Goal: Transaction & Acquisition: Book appointment/travel/reservation

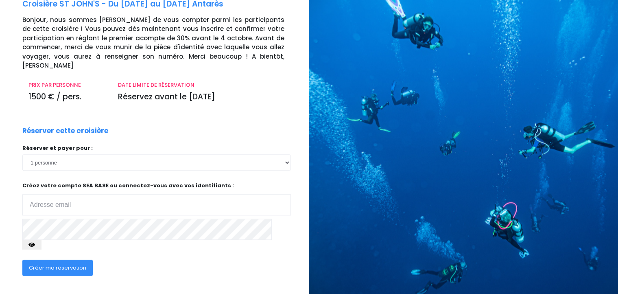
scroll to position [48, 0]
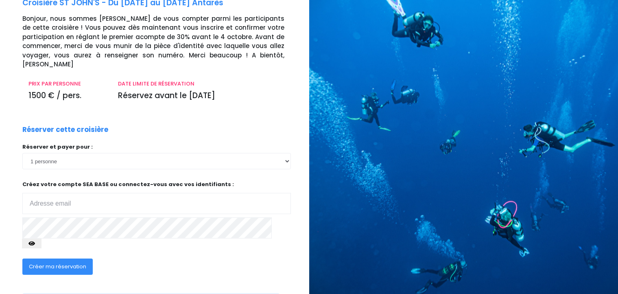
click at [43, 197] on input "email" at bounding box center [156, 203] width 268 height 21
type input "mangeotfrederic01@gmail.com"
click at [138, 253] on div "Créer ma réservation" at bounding box center [128, 268] width 224 height 31
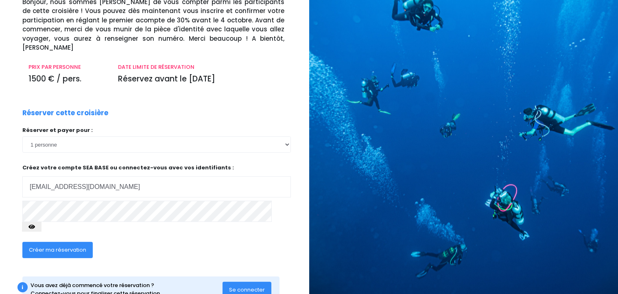
scroll to position [74, 0]
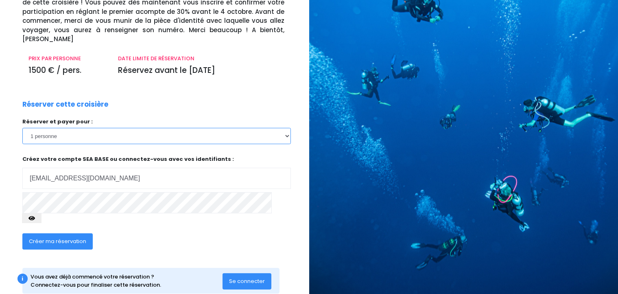
click at [22, 128] on select "1 personne 2 personnes 3 personnes 4 personnes 5 personnes 6 personnes 7 person…" at bounding box center [156, 136] width 268 height 16
select select "2"
click option "2 personnes" at bounding box center [0, 0] width 0 height 0
click at [70, 237] on span "Créer ma réservation" at bounding box center [57, 241] width 57 height 8
click at [64, 237] on span "Créer ma réservation" at bounding box center [57, 241] width 57 height 8
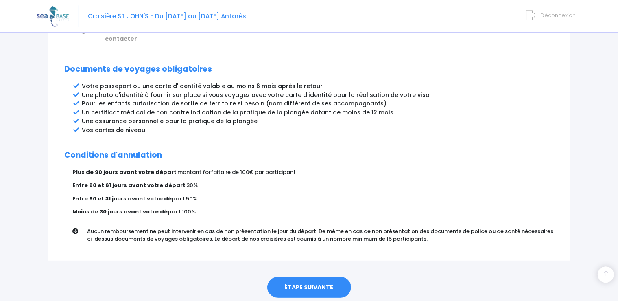
scroll to position [434, 0]
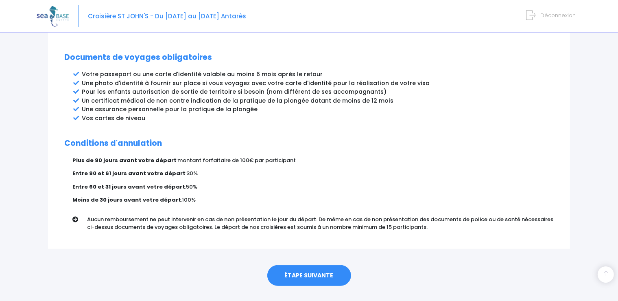
click at [319, 265] on link "ÉTAPE SUIVANTE" at bounding box center [309, 275] width 84 height 21
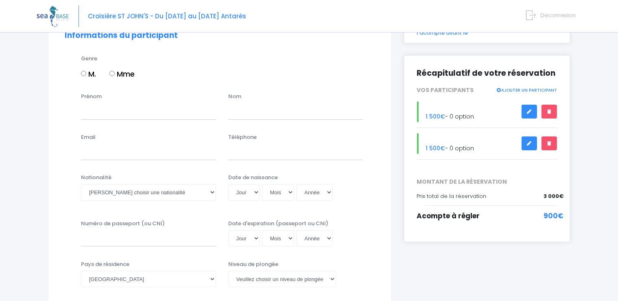
scroll to position [105, 0]
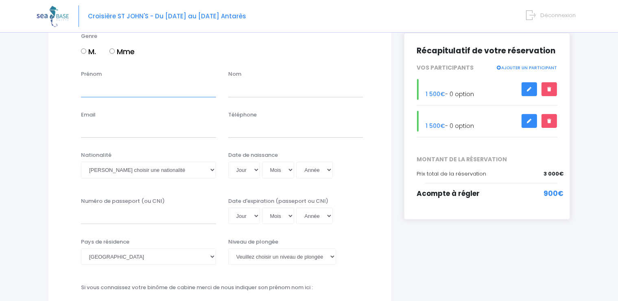
click at [93, 87] on input "Prénom" at bounding box center [148, 89] width 135 height 16
type input "frederic"
click at [240, 89] on input "text" at bounding box center [295, 89] width 135 height 16
type input "mangeot"
click at [105, 136] on input "Email" at bounding box center [148, 129] width 135 height 16
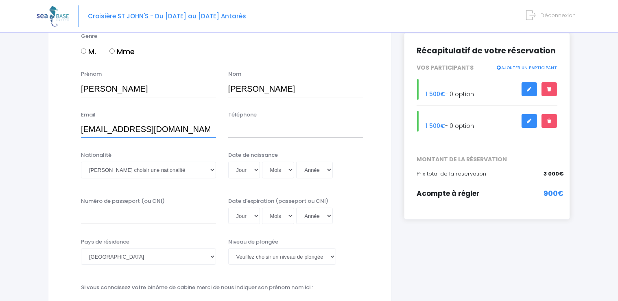
type input "mangeotfrederic01@gmail.com"
click at [81, 161] on select "Veuillez choisir une nationalité Afghane Albanaise Algerienne Allemande America…" at bounding box center [148, 169] width 135 height 16
select select "Française"
click option "Française" at bounding box center [0, 0] width 0 height 0
click at [111, 216] on input "Numéro de passeport (ou CNI)" at bounding box center [148, 215] width 135 height 16
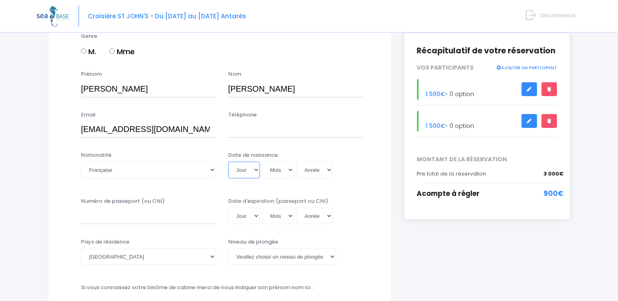
click at [228, 161] on select "Jour 01 02 03 04 05 06 07 08 09 10 11 12 13 14 15 16 17 18 19 20 21 22 23 24 25…" at bounding box center [244, 169] width 32 height 16
select select "14"
click option "14" at bounding box center [0, 0] width 0 height 0
click at [262, 161] on select "Mois 01 02 03 04 05 06 07 08 09 10 11 12" at bounding box center [278, 169] width 33 height 16
select select "03"
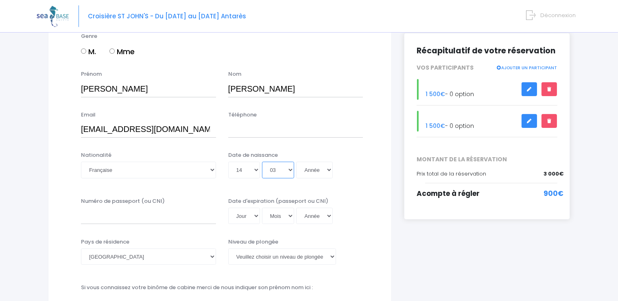
click option "03" at bounding box center [0, 0] width 0 height 0
click at [296, 161] on select "Année 2045 2044 2043 2042 2041 2040 2039 2038 2037 2036 2035 2034 2033 2032 203…" at bounding box center [314, 169] width 37 height 16
select select "1976"
click option "1976" at bounding box center [0, 0] width 0 height 0
type input "1976-03-14"
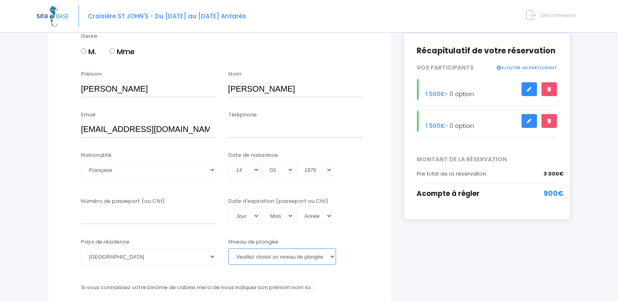
click at [228, 248] on select "Veuillez choisir un niveau de plongée Non plongeur Junior OW diver Adventure OW…" at bounding box center [282, 256] width 108 height 16
select select "N4"
click option "N4" at bounding box center [0, 0] width 0 height 0
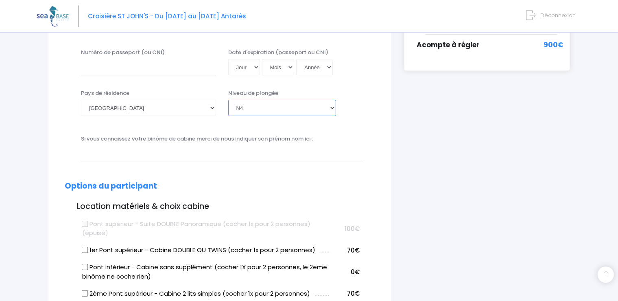
scroll to position [273, 0]
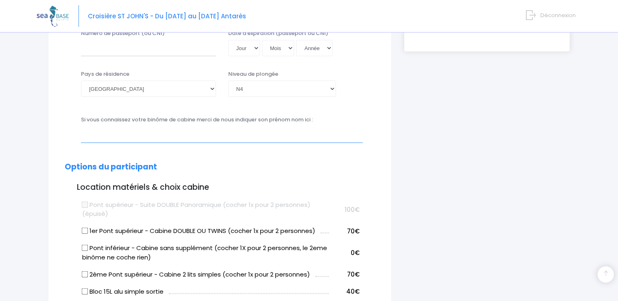
click at [273, 141] on input "text" at bounding box center [222, 134] width 282 height 16
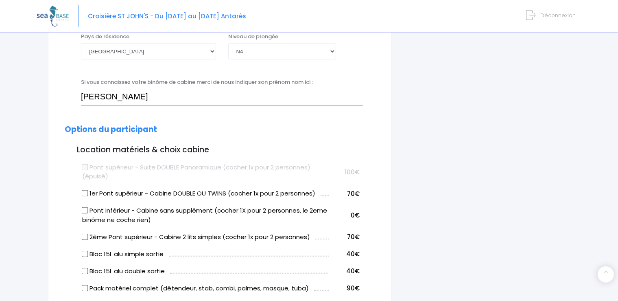
scroll to position [321, 0]
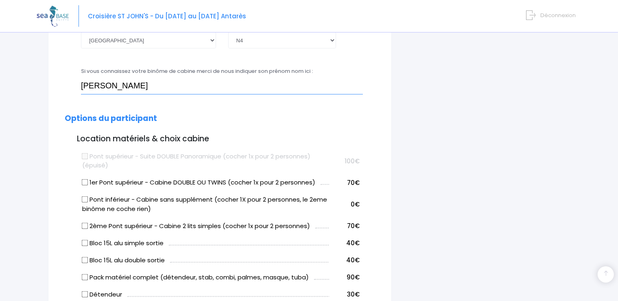
type input "carballo eva"
click at [86, 180] on input "1er Pont supérieur - Cabine DOUBLE OU TWINS (cocher 1x pour 2 personnes)" at bounding box center [85, 182] width 7 height 7
checkbox input "true"
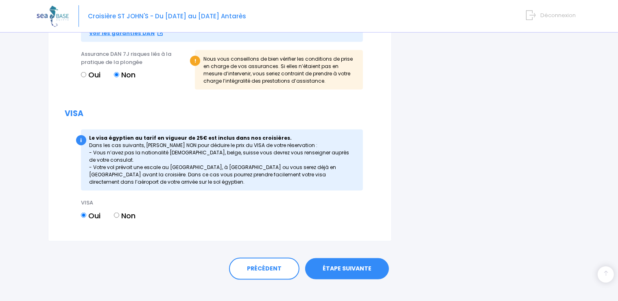
scroll to position [944, 0]
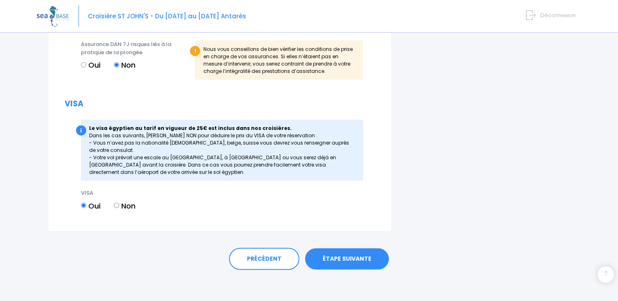
click at [356, 255] on link "ÉTAPE SUIVANTE" at bounding box center [347, 258] width 84 height 21
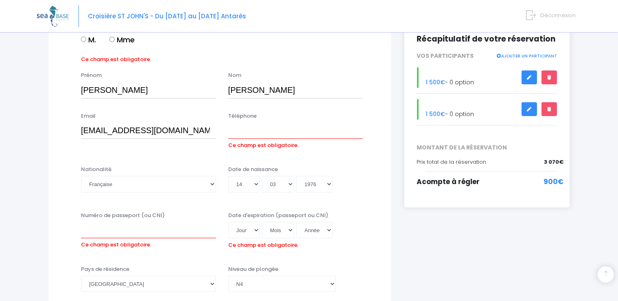
scroll to position [72, 0]
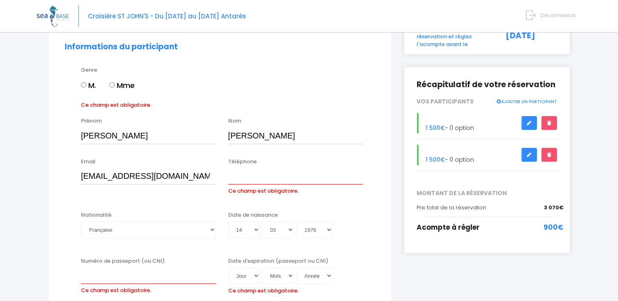
click at [86, 84] on input "M." at bounding box center [83, 84] width 5 height 5
radio input "true"
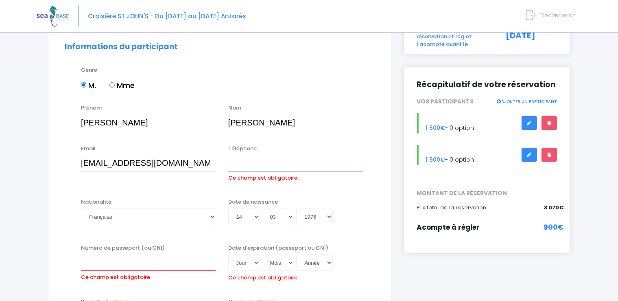
click at [294, 160] on input "Téléphone" at bounding box center [295, 163] width 135 height 16
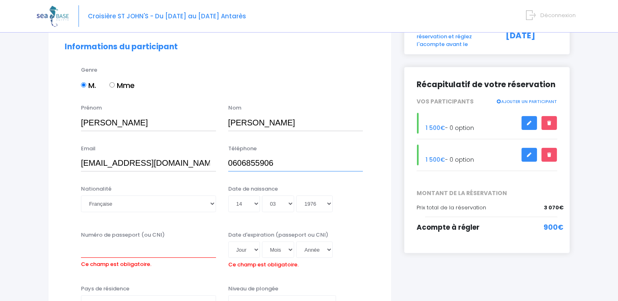
type input "0606855906"
click at [162, 247] on input "Numéro de passeport (ou CNI)" at bounding box center [148, 249] width 135 height 16
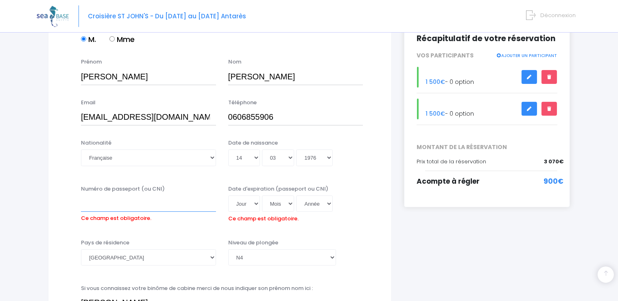
scroll to position [92, 0]
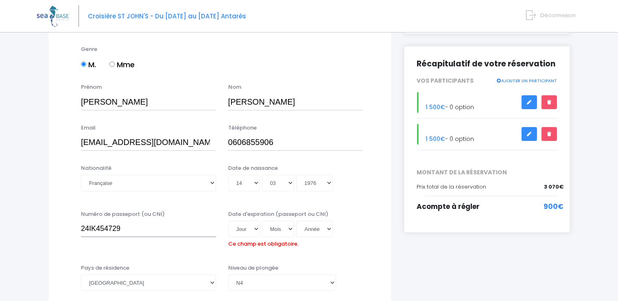
type input "24IK454729"
click at [228, 220] on select "Jour 01 02 03 04 05 06 07 08 09 10 11 12 13 14 15 16 17 18 19 20 21 22 23 24 25…" at bounding box center [244, 228] width 32 height 16
select select "05"
click option "05" at bounding box center [0, 0] width 0 height 0
click at [262, 220] on select "Mois 01 02 03 04 05 06 07 08 09 10 11 12" at bounding box center [278, 228] width 33 height 16
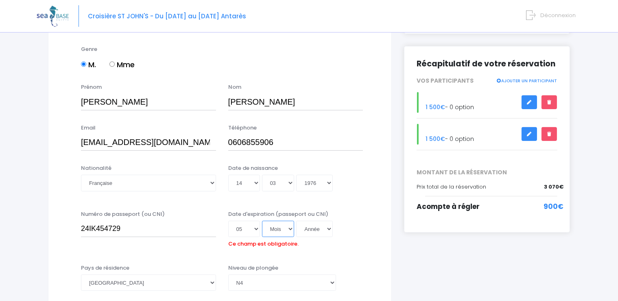
select select "12"
click option "12" at bounding box center [0, 0] width 0 height 0
click at [277, 211] on div "Date d'expiration (passeport ou CNI) Jour 01 02 03 04 05 06 07 08 09 10 11 12 1…" at bounding box center [295, 230] width 147 height 40
click at [334, 230] on div "Jour 01 02 03 04 05 06 07 08 09 10 11 12 13 14 15 16 17 18 19 20 21 22 23 24 25…" at bounding box center [295, 228] width 135 height 16
click at [296, 220] on select "Année 2045 2044 2043 2042 2041 2040 2039 2038 2037 2036 2035 2034 2033 2032 203…" at bounding box center [314, 228] width 37 height 16
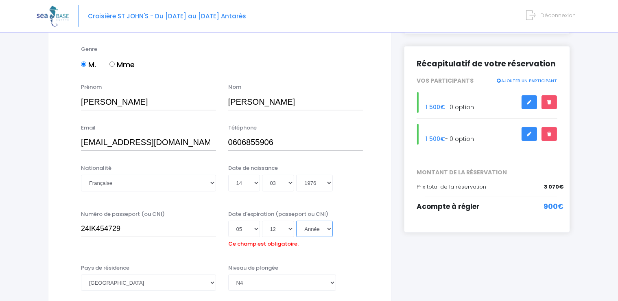
select select "2034"
click option "2034" at bounding box center [0, 0] width 0 height 0
type input "2034-12-05"
click at [128, 231] on input "24IK454729" at bounding box center [148, 228] width 135 height 16
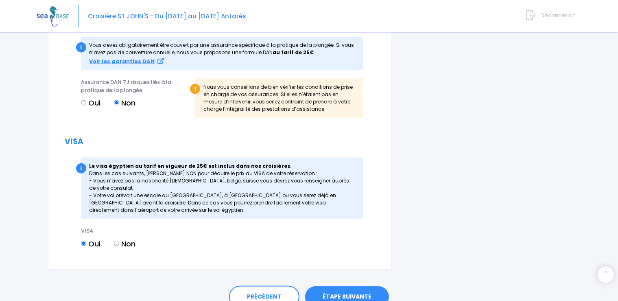
scroll to position [934, 0]
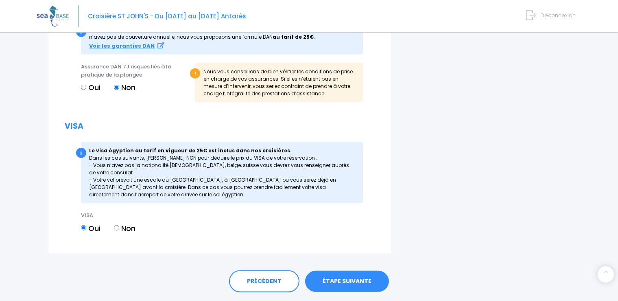
type input "24IK45472"
click at [85, 86] on input "Oui" at bounding box center [83, 87] width 5 height 5
radio input "true"
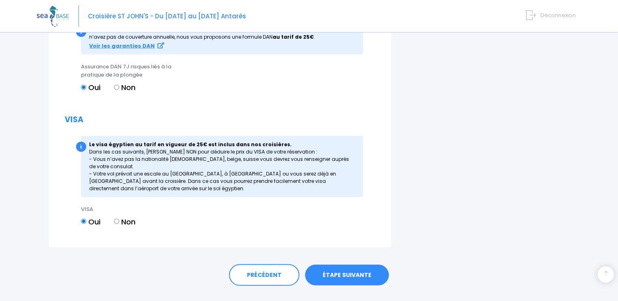
click at [337, 275] on link "ÉTAPE SUIVANTE" at bounding box center [347, 274] width 84 height 21
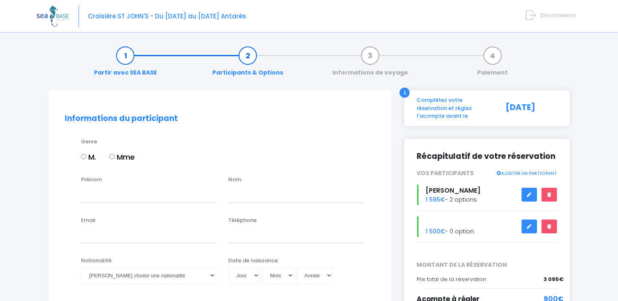
click at [120, 161] on label "Mme" at bounding box center [121, 156] width 25 height 11
click at [115, 159] on input "Mme" at bounding box center [111, 156] width 5 height 5
radio input "true"
click at [127, 192] on input "Prénom" at bounding box center [148, 194] width 135 height 16
type input "EVA"
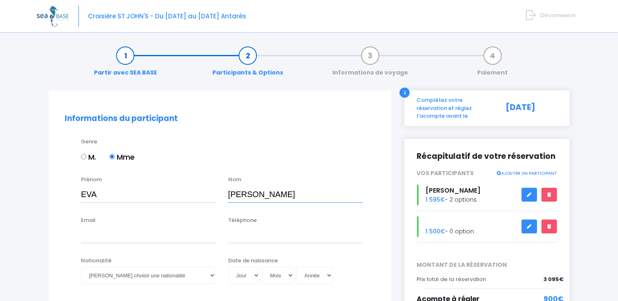
type input "carballo"
type input "eva_carballo@hotmail.com"
click at [270, 235] on input "Téléphone" at bounding box center [295, 235] width 135 height 16
type input "0643526384"
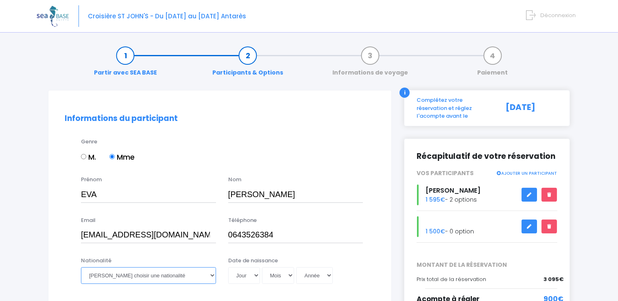
click at [81, 267] on select "Veuillez choisir une nationalité Afghane Albanaise Algerienne Allemande America…" at bounding box center [148, 275] width 135 height 16
select select "Française"
click option "Française" at bounding box center [0, 0] width 0 height 0
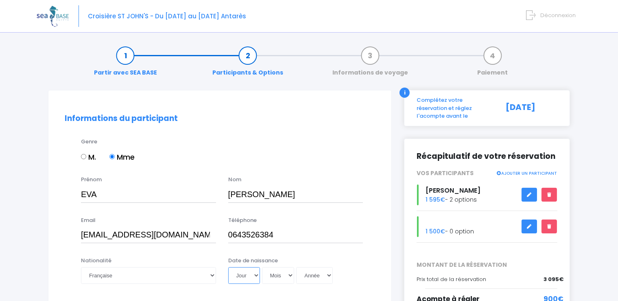
click at [228, 267] on select "Jour 01 02 03 04 05 06 07 08 09 10 11 12 13 14 15 16 17 18 19 20 21 22 23 24 25…" at bounding box center [244, 275] width 32 height 16
select select "17"
click option "17" at bounding box center [0, 0] width 0 height 0
click at [262, 267] on select "Mois 01 02 03 04 05 06 07 08 09 10 11 12" at bounding box center [278, 275] width 33 height 16
select select "06"
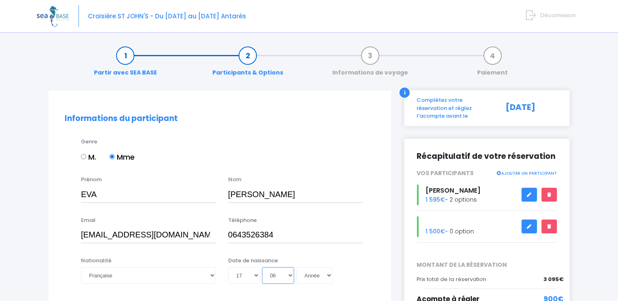
click option "06" at bounding box center [0, 0] width 0 height 0
click at [296, 267] on select "Année 2045 2044 2043 2042 2041 2040 2039 2038 2037 2036 2035 2034 2033 2032 203…" at bounding box center [314, 275] width 37 height 16
select select "1981"
click option "1981" at bounding box center [0, 0] width 0 height 0
type input "1981-06-17"
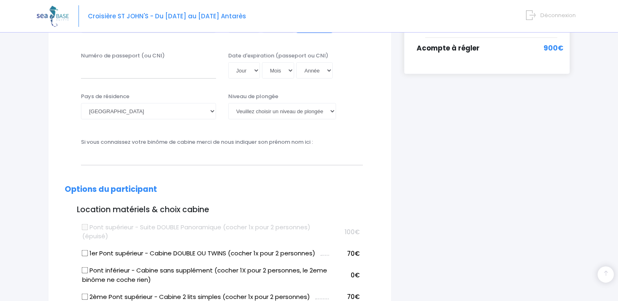
scroll to position [254, 0]
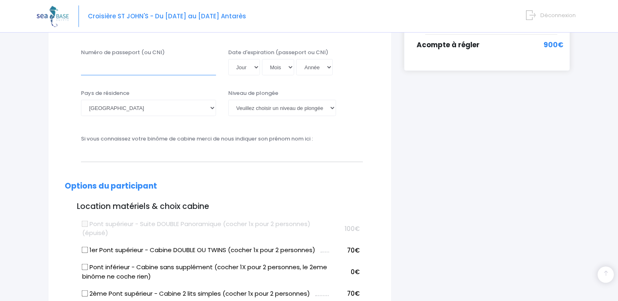
click at [181, 69] on input "Numéro de passeport (ou CNI)" at bounding box center [148, 67] width 135 height 16
type input "21ac67623"
click at [228, 59] on select "Jour 01 02 03 04 05 06 07 08 09 10 11 12 13 14 15 16 17 18 19 20 21 22 23 24 25…" at bounding box center [244, 67] width 32 height 16
select select "15"
click option "15" at bounding box center [0, 0] width 0 height 0
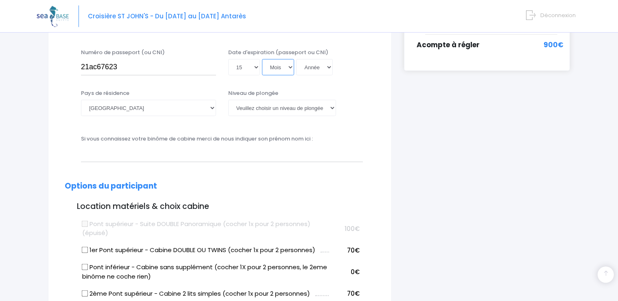
click at [262, 59] on select "Mois 01 02 03 04 05 06 07 08 09 10 11 12" at bounding box center [278, 67] width 33 height 16
select select "03"
click option "03" at bounding box center [0, 0] width 0 height 0
click at [296, 59] on select "Année 2045 2044 2043 2042 2041 2040 2039 2038 2037 2036 2035 2034 2033 2032 203…" at bounding box center [314, 67] width 37 height 16
select select "2031"
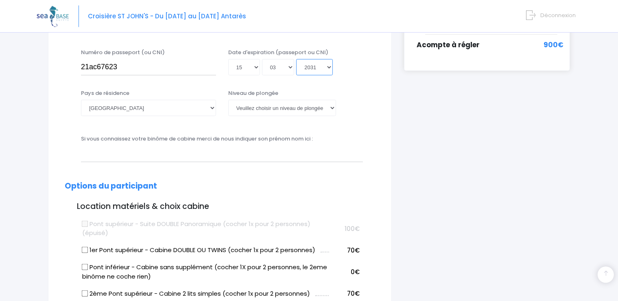
click option "2031" at bounding box center [0, 0] width 0 height 0
type input "2031-03-15"
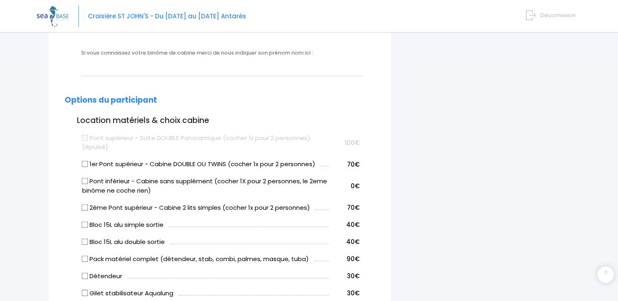
scroll to position [363, 0]
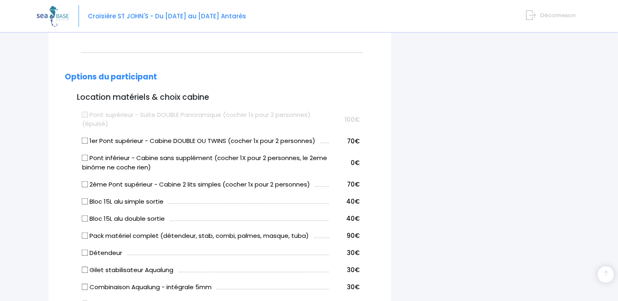
click at [166, 142] on label "1er Pont supérieur - Cabine DOUBLE OU TWINS (cocher 1x pour 2 personnes)" at bounding box center [198, 140] width 233 height 9
click at [88, 142] on input "1er Pont supérieur - Cabine DOUBLE OU TWINS (cocher 1x pour 2 personnes)" at bounding box center [85, 140] width 7 height 7
checkbox input "true"
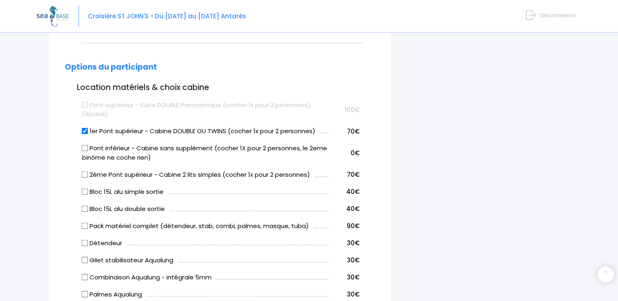
scroll to position [309, 0]
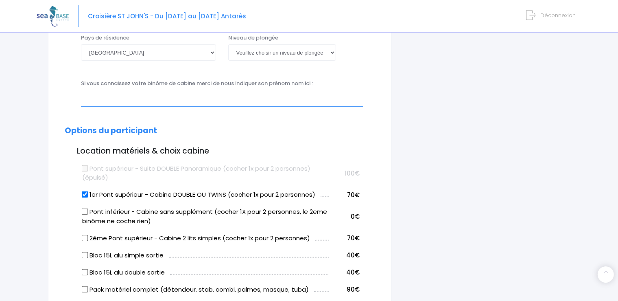
click at [303, 100] on input "text" at bounding box center [222, 98] width 282 height 16
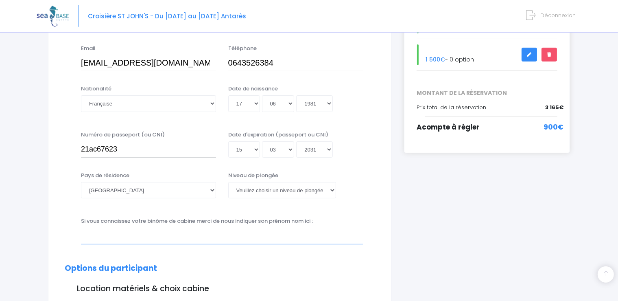
scroll to position [169, 0]
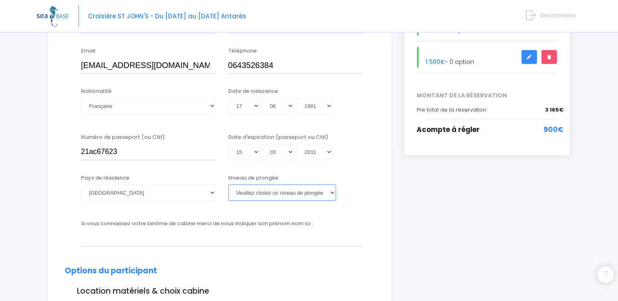
click at [228, 184] on select "Veuillez choisir un niveau de plongée Non plongeur Junior OW diver Adventure OW…" at bounding box center [282, 192] width 108 height 16
select select "N1"
click option "N1" at bounding box center [0, 0] width 0 height 0
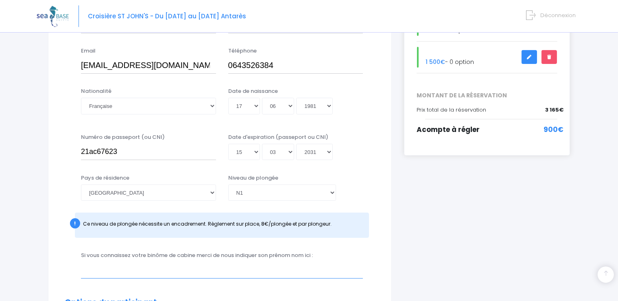
click at [185, 270] on input "text" at bounding box center [222, 270] width 282 height 16
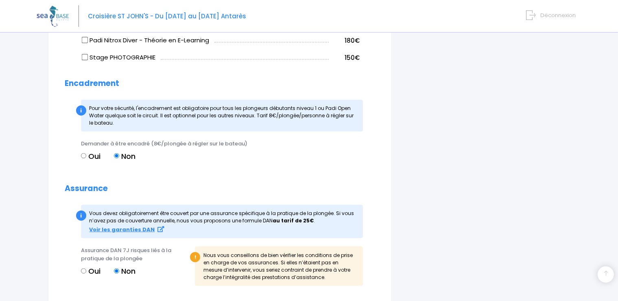
scroll to position [900, 0]
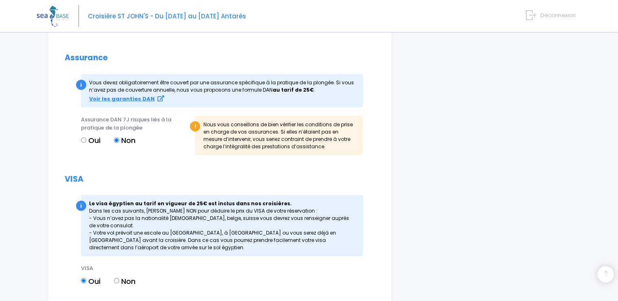
type input "frederic mangeot"
click at [85, 141] on input "Oui" at bounding box center [83, 139] width 5 height 5
radio input "true"
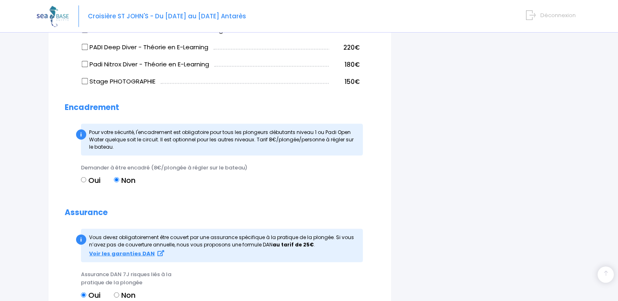
scroll to position [622, 0]
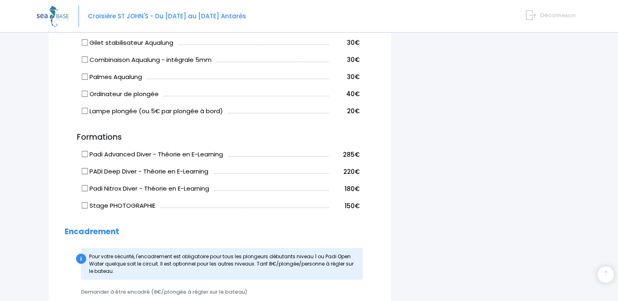
click at [82, 204] on input "Stage PHOTOGRAPHIE" at bounding box center [85, 205] width 7 height 7
checkbox input "true"
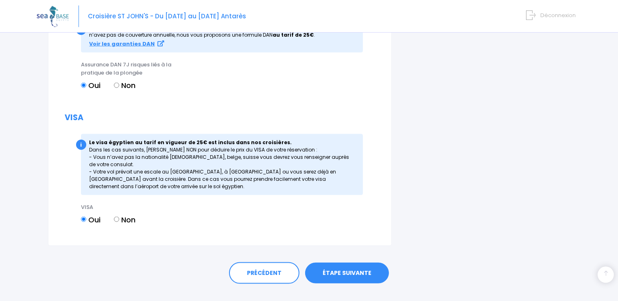
scroll to position [970, 0]
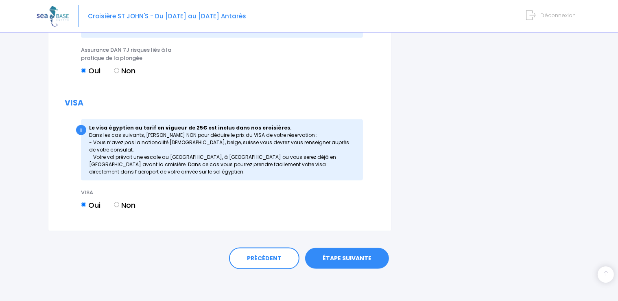
click at [363, 251] on link "ÉTAPE SUIVANTE" at bounding box center [347, 258] width 84 height 21
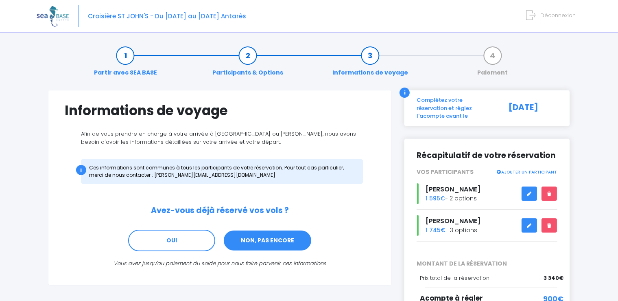
click at [266, 244] on link "NON, PAS ENCORE" at bounding box center [267, 240] width 89 height 22
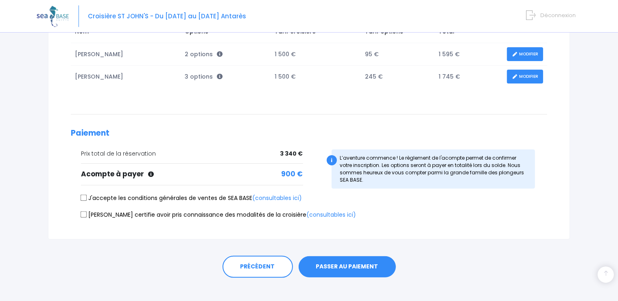
scroll to position [152, 0]
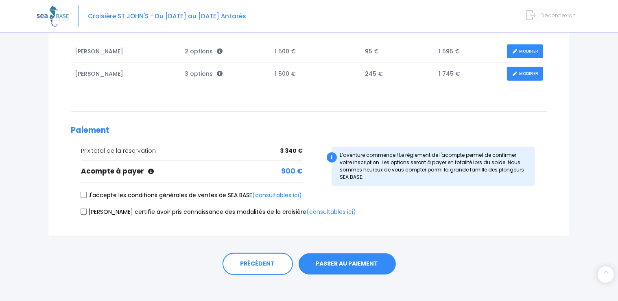
click at [87, 195] on input "J'accepte les conditions générales de ventes de SEA BASE (consultables ici)" at bounding box center [84, 195] width 7 height 7
checkbox input "true"
click at [84, 210] on input "[PERSON_NAME] certifie avoir pris connaissance des modalités de la croisière (c…" at bounding box center [84, 211] width 7 height 7
checkbox input "true"
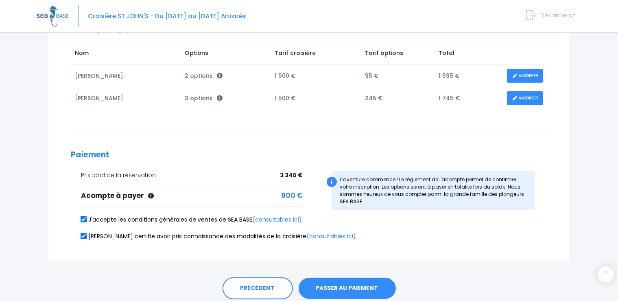
scroll to position [157, 0]
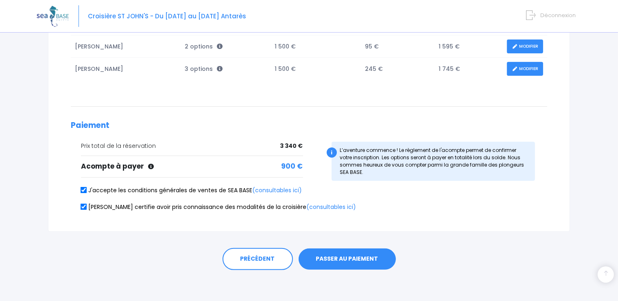
click at [339, 259] on button "PASSER AU PAIEMENT" at bounding box center [347, 258] width 97 height 21
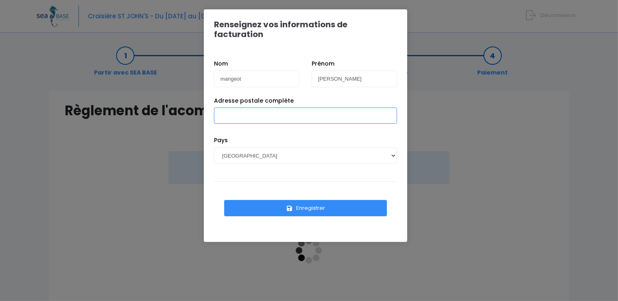
click at [285, 113] on input "Adresse postale complète" at bounding box center [305, 115] width 183 height 16
type input "[STREET_ADDRESS]"
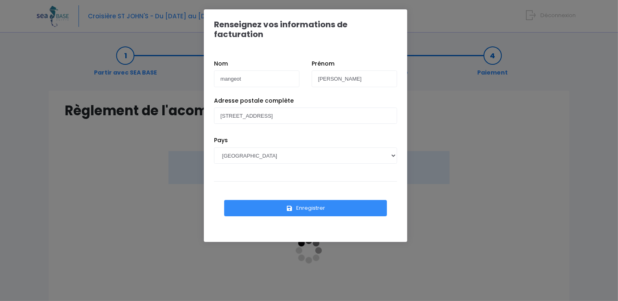
click at [290, 208] on icon "submit" at bounding box center [289, 208] width 7 height 0
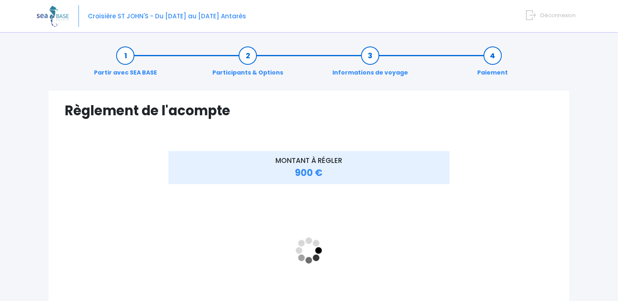
drag, startPoint x: 617, startPoint y: 123, endPoint x: 622, endPoint y: 152, distance: 29.6
click at [617, 152] on html "Croisière ST JOHN'S - Du [DATE] au [DATE] Antarès Déconnexion" at bounding box center [309, 150] width 618 height 301
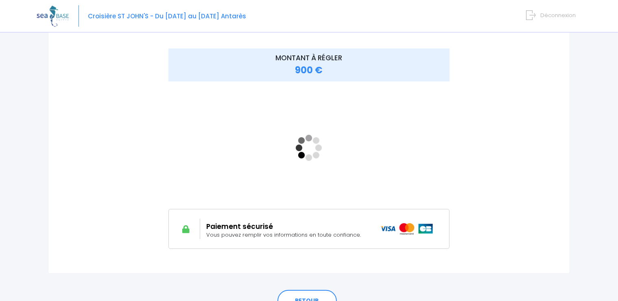
scroll to position [103, 0]
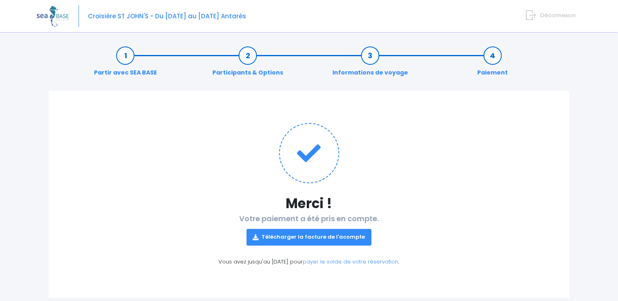
click at [312, 233] on link "Télécharger la facture de l'acompte" at bounding box center [308, 237] width 125 height 16
